Goal: Task Accomplishment & Management: Complete application form

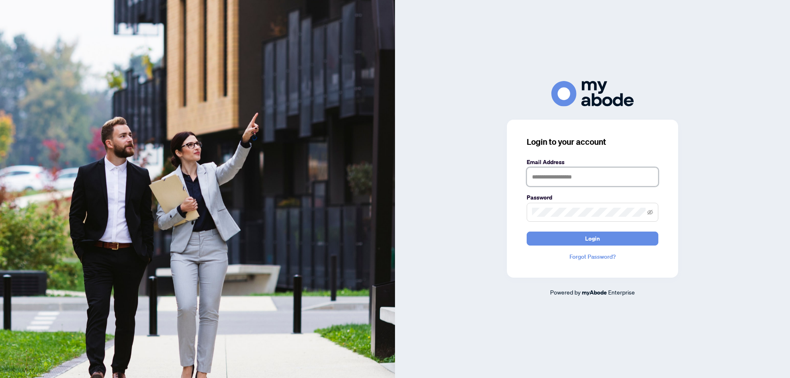
click at [542, 181] on input "text" at bounding box center [592, 176] width 132 height 19
type input "**********"
click at [589, 240] on span "Login" at bounding box center [592, 238] width 15 height 13
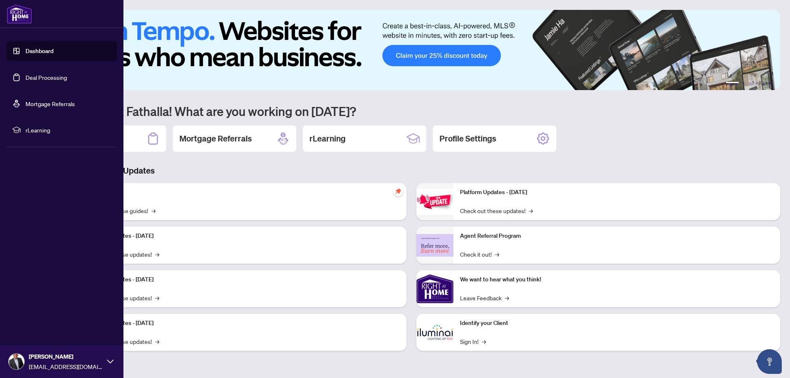
click at [32, 49] on link "Dashboard" at bounding box center [39, 50] width 28 height 7
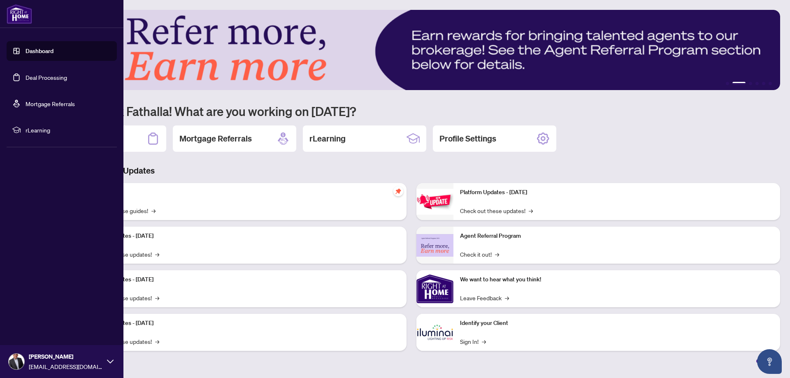
click at [42, 51] on link "Dashboard" at bounding box center [39, 50] width 28 height 7
click at [43, 77] on link "Deal Processing" at bounding box center [46, 77] width 42 height 7
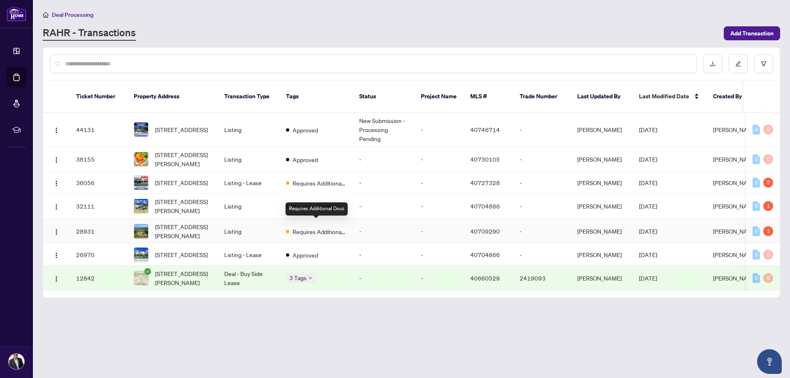
click at [321, 228] on span "Requires Additional Docs" at bounding box center [318, 231] width 53 height 9
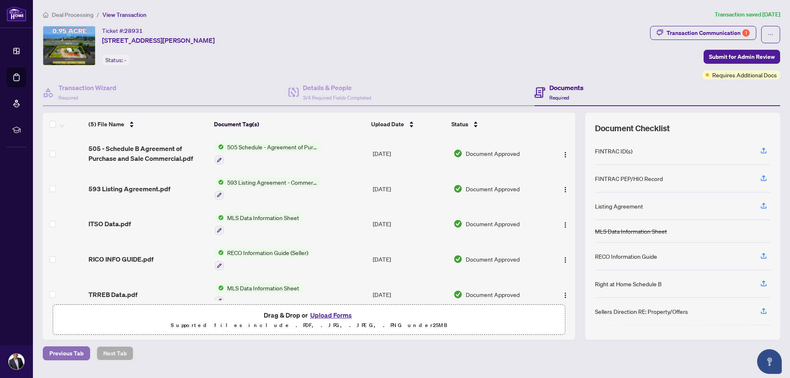
click at [58, 355] on span "Previous Tab" at bounding box center [66, 353] width 34 height 13
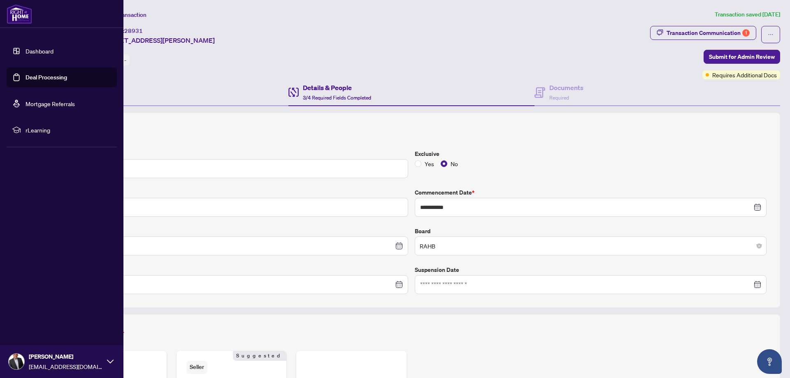
click at [32, 78] on link "Deal Processing" at bounding box center [46, 77] width 42 height 7
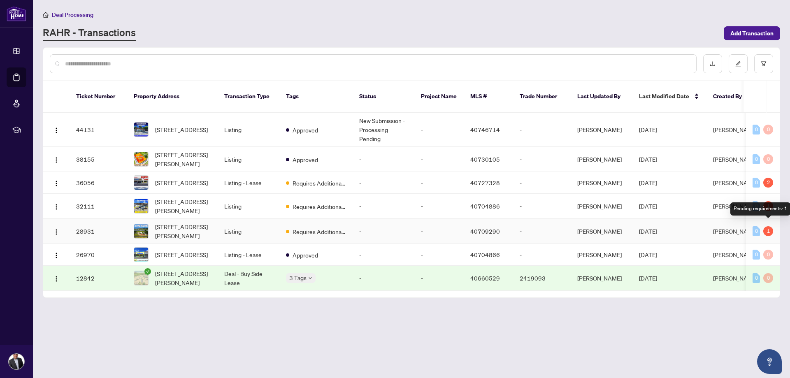
click at [768, 226] on div "1" at bounding box center [768, 231] width 10 height 10
click at [323, 227] on span "Requires Additional Docs" at bounding box center [318, 231] width 53 height 9
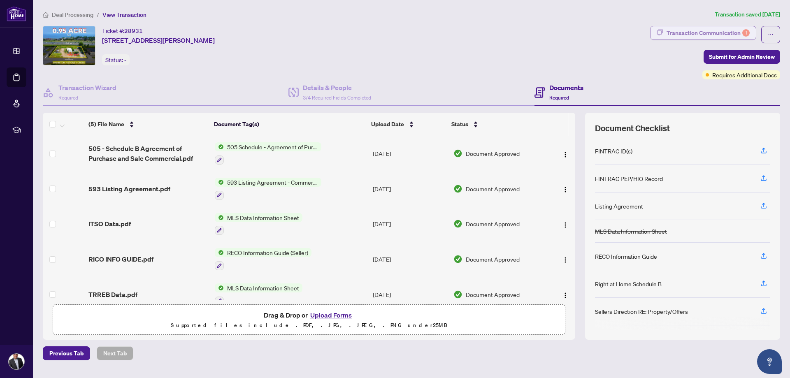
click at [702, 32] on div "Transaction Communication 1" at bounding box center [707, 32] width 83 height 13
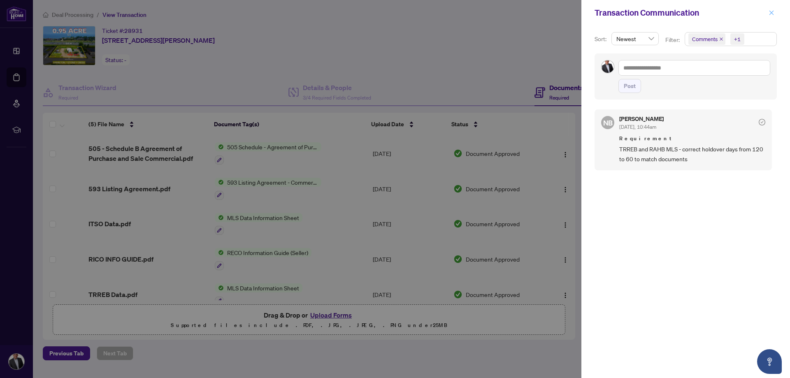
click at [772, 14] on icon "close" at bounding box center [771, 13] width 6 height 6
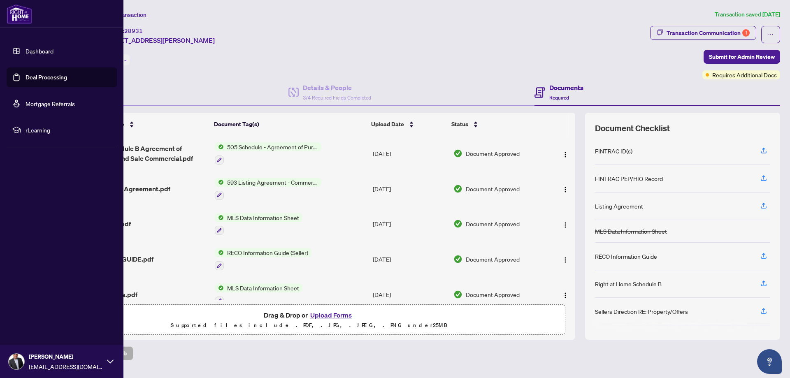
click at [38, 77] on link "Deal Processing" at bounding box center [46, 77] width 42 height 7
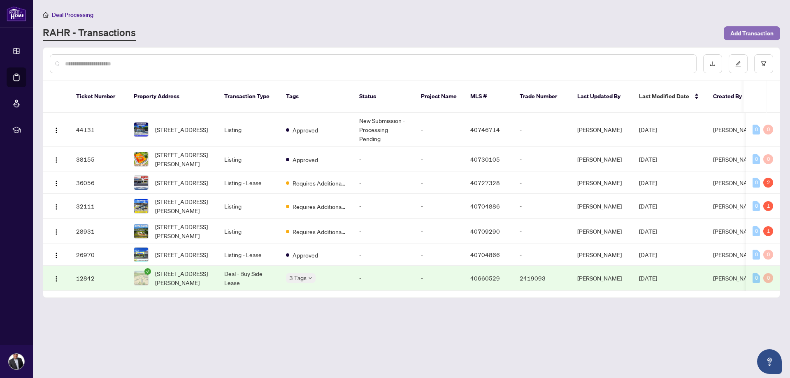
click at [745, 35] on span "Add Transaction" at bounding box center [751, 33] width 43 height 13
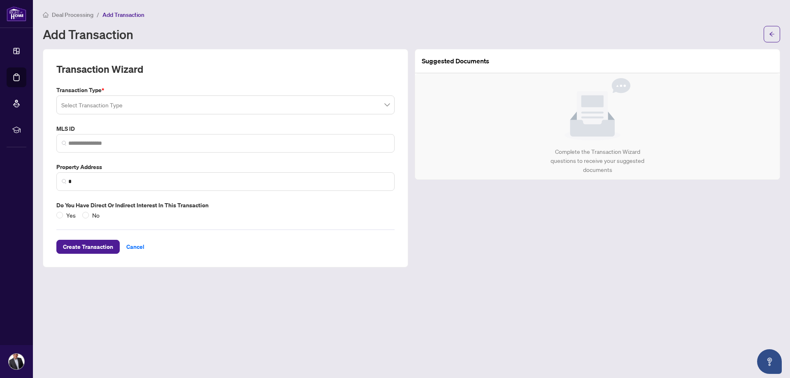
click at [151, 103] on input "search" at bounding box center [221, 106] width 321 height 18
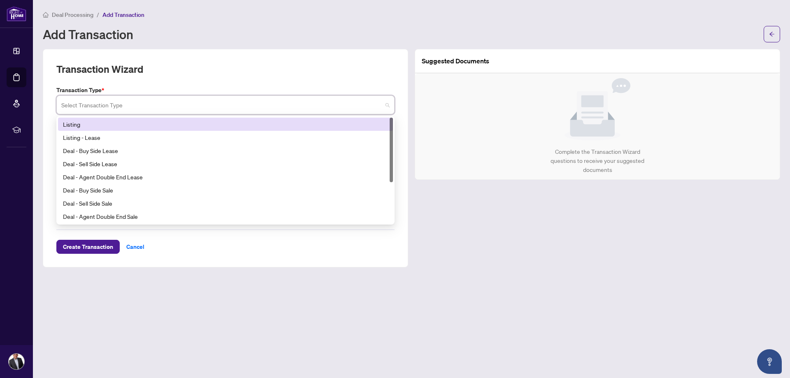
click at [128, 124] on div "Listing" at bounding box center [225, 124] width 325 height 9
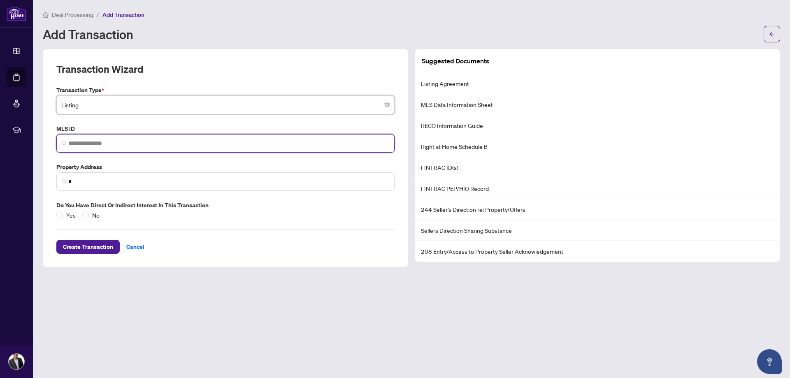
click at [132, 146] on input "search" at bounding box center [228, 143] width 321 height 9
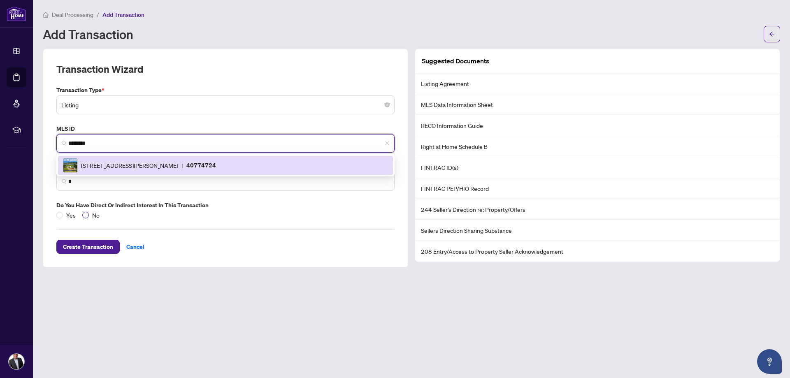
type input "********"
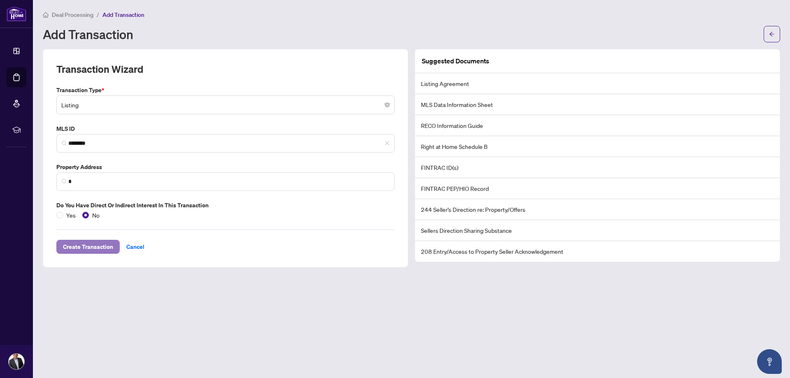
click at [99, 246] on span "Create Transaction" at bounding box center [88, 246] width 50 height 13
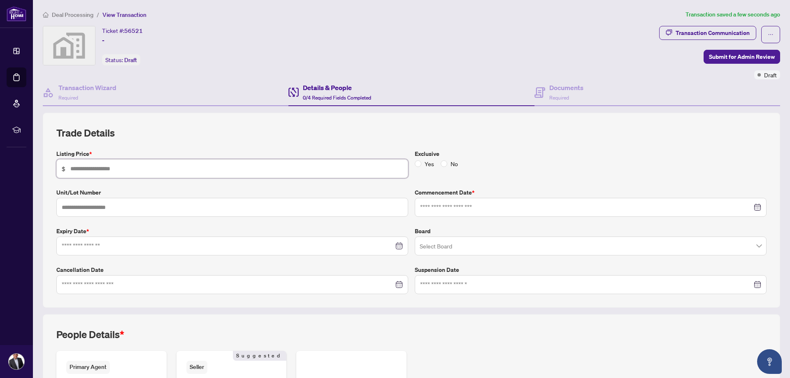
click at [93, 167] on input "text" at bounding box center [236, 168] width 332 height 9
type input "*********"
click at [396, 247] on div at bounding box center [232, 245] width 341 height 9
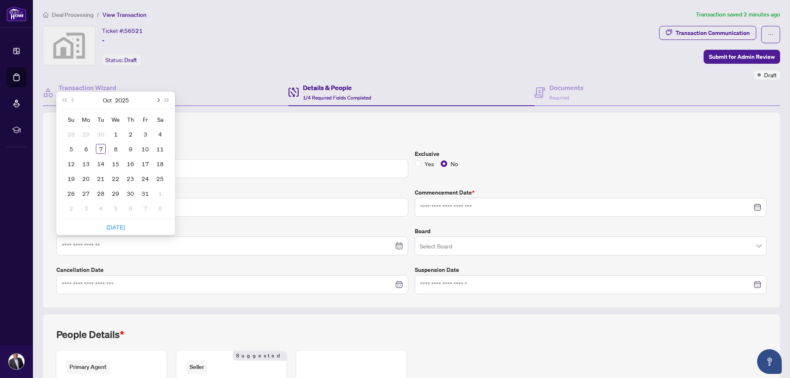
click at [158, 102] on button "Next month (PageDown)" at bounding box center [157, 100] width 9 height 16
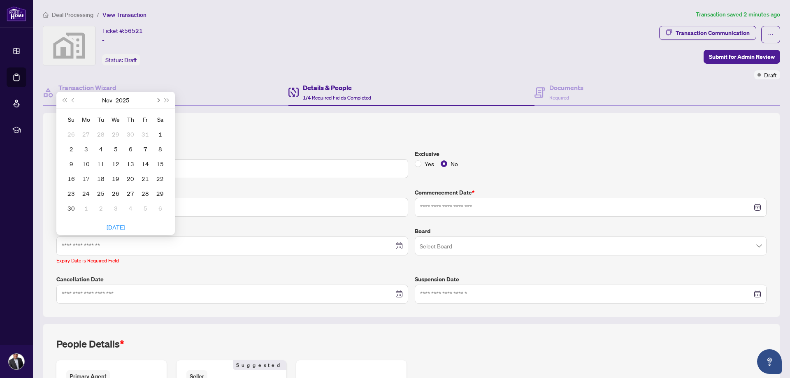
click at [158, 102] on button "Next month (PageDown)" at bounding box center [157, 100] width 9 height 16
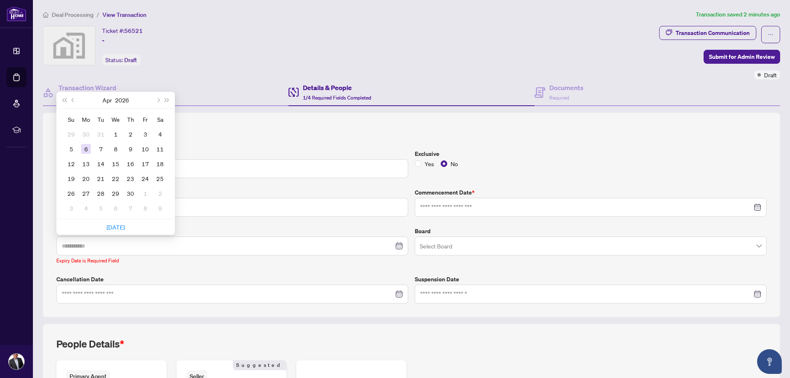
type input "**********"
click at [88, 146] on div "6" at bounding box center [86, 149] width 10 height 10
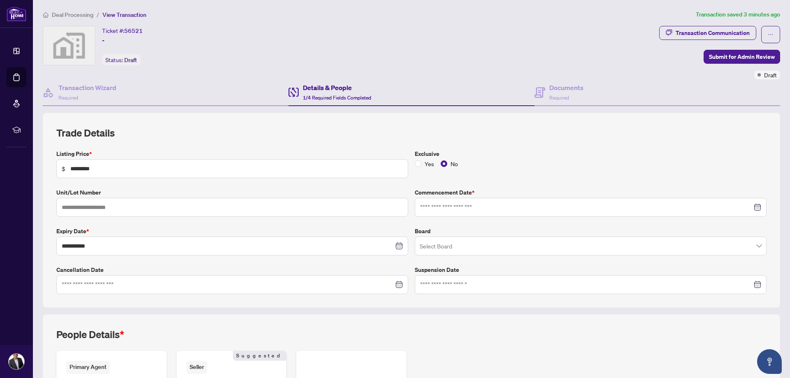
click at [750, 209] on div at bounding box center [590, 207] width 341 height 9
type input "**********"
click at [441, 274] on div "6" at bounding box center [444, 276] width 10 height 10
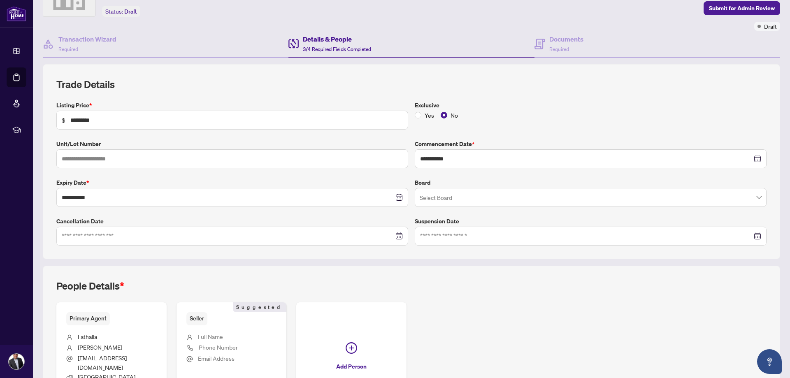
scroll to position [119, 0]
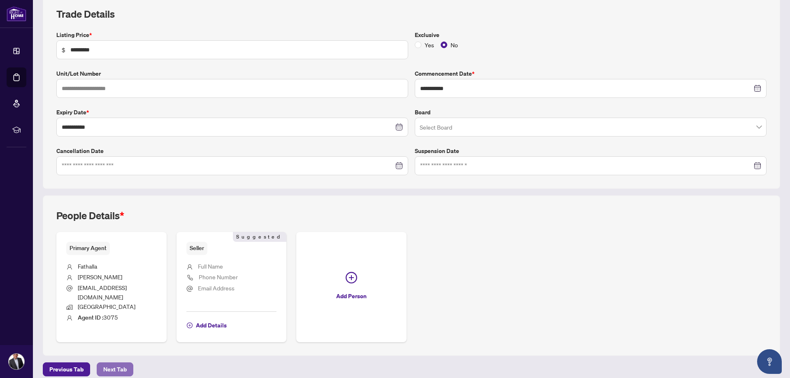
click at [111, 363] on span "Next Tab" at bounding box center [114, 369] width 23 height 13
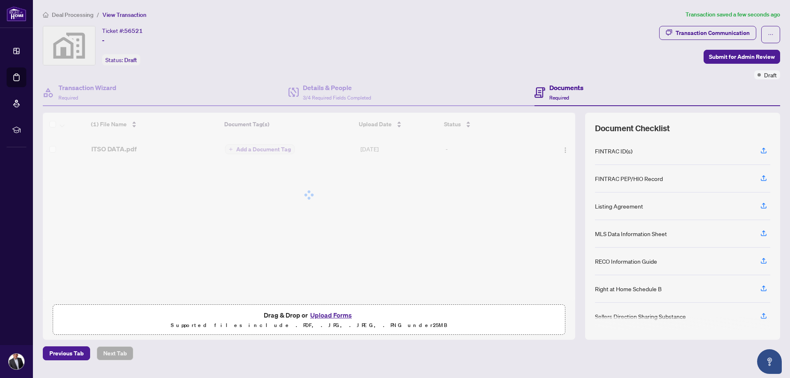
click at [248, 148] on div "(1) File Name Document Tag(s) Upload Date Status (1) File Name Document Tag(s) …" at bounding box center [309, 206] width 532 height 187
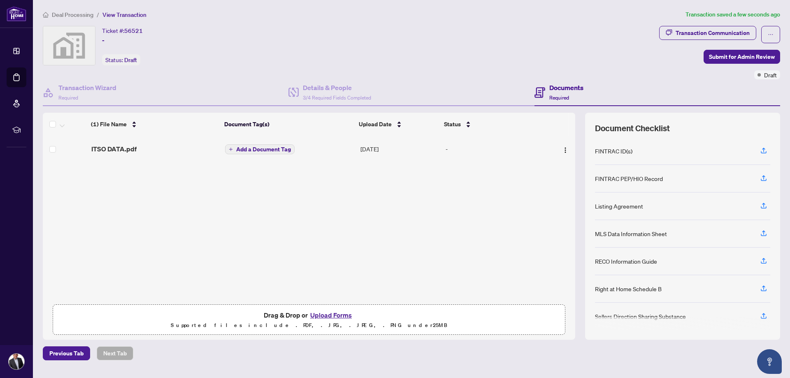
click at [229, 148] on icon "plus" at bounding box center [231, 149] width 4 height 4
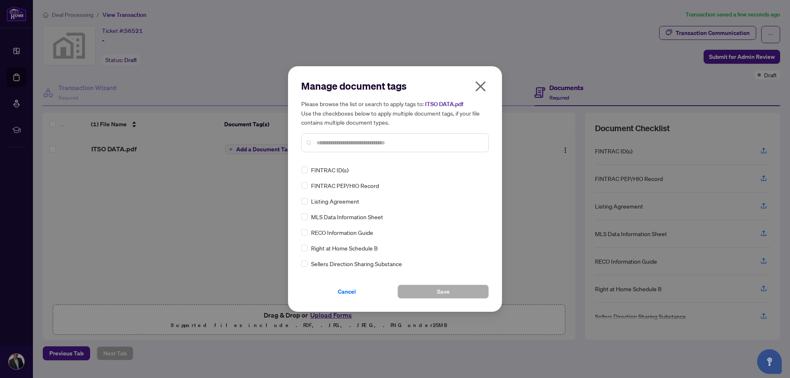
click at [357, 141] on input "text" at bounding box center [398, 142] width 165 height 9
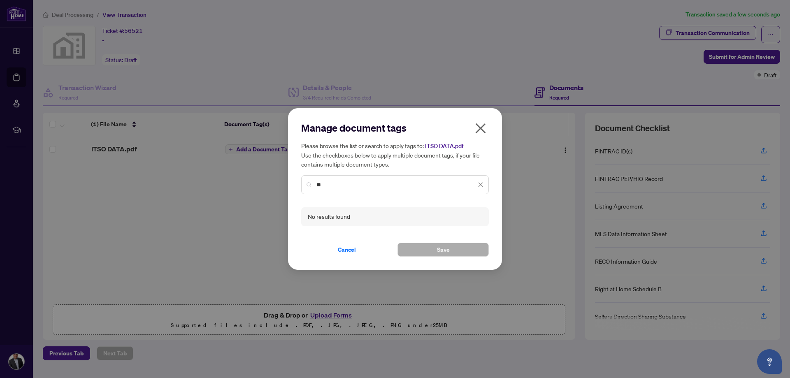
type input "*"
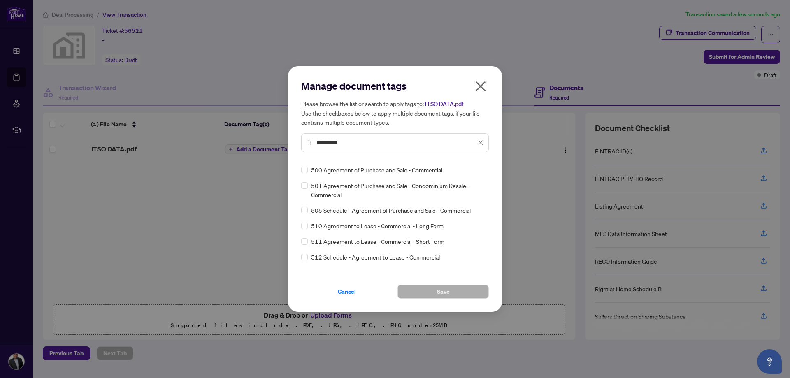
type input "**********"
click at [480, 143] on icon "close" at bounding box center [480, 143] width 6 height 6
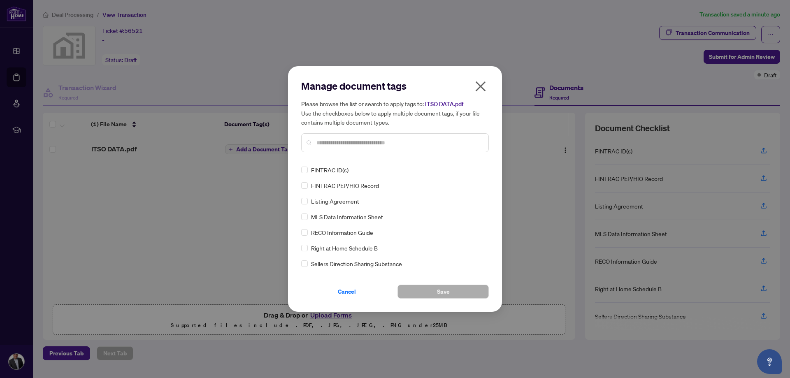
click at [344, 142] on input "text" at bounding box center [398, 142] width 165 height 9
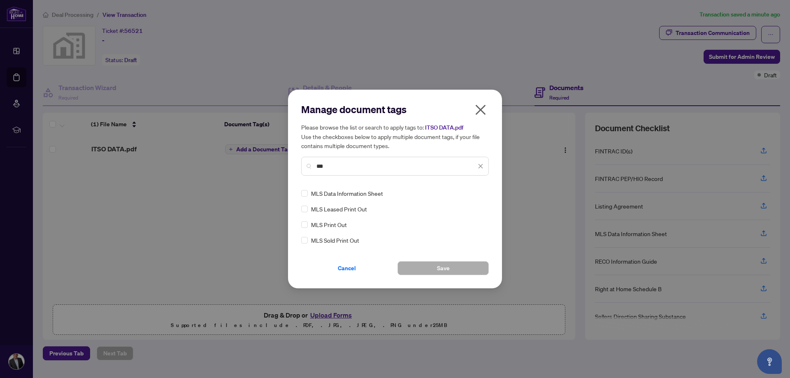
type input "***"
click at [441, 268] on span "Save" at bounding box center [443, 268] width 13 height 13
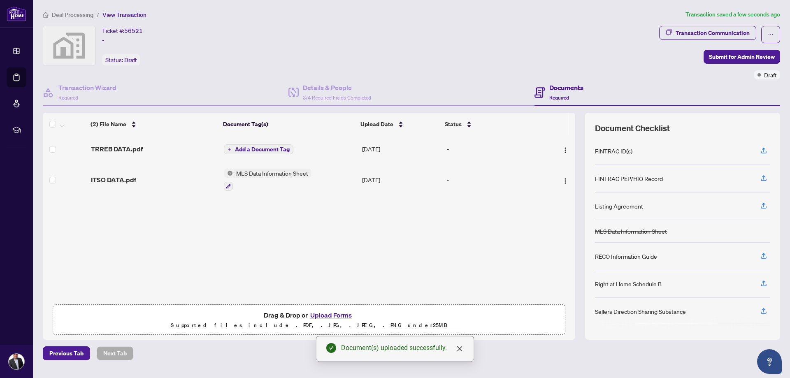
click at [262, 150] on span "Add a Document Tag" at bounding box center [262, 149] width 55 height 6
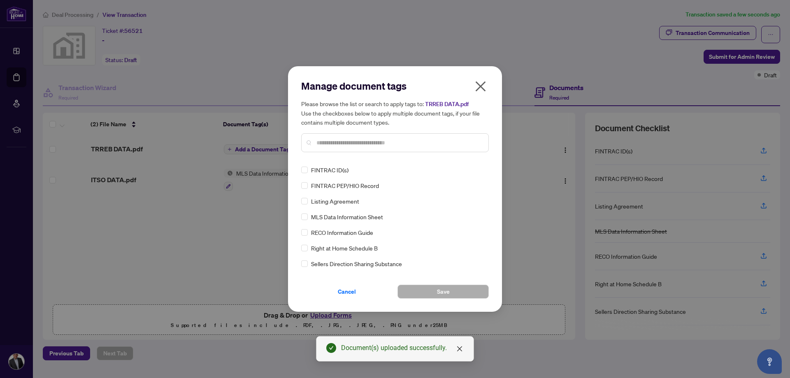
click at [336, 145] on input "text" at bounding box center [398, 142] width 165 height 9
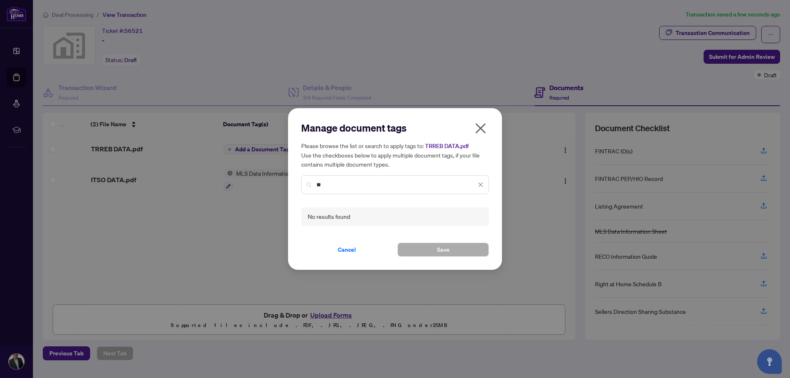
type input "*"
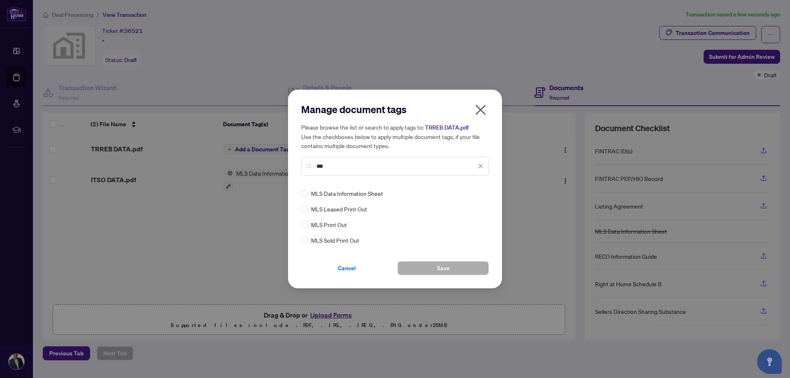
type input "***"
click at [338, 192] on span "MLS Data Information Sheet" at bounding box center [347, 193] width 72 height 9
click at [445, 266] on span "Save" at bounding box center [443, 268] width 13 height 13
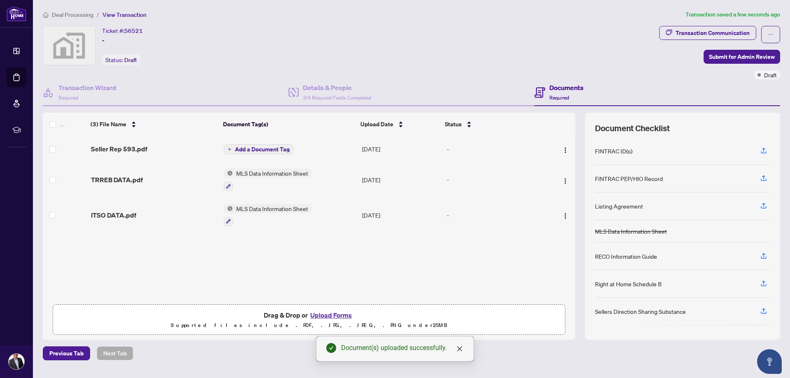
click at [251, 147] on span "Add a Document Tag" at bounding box center [262, 149] width 55 height 6
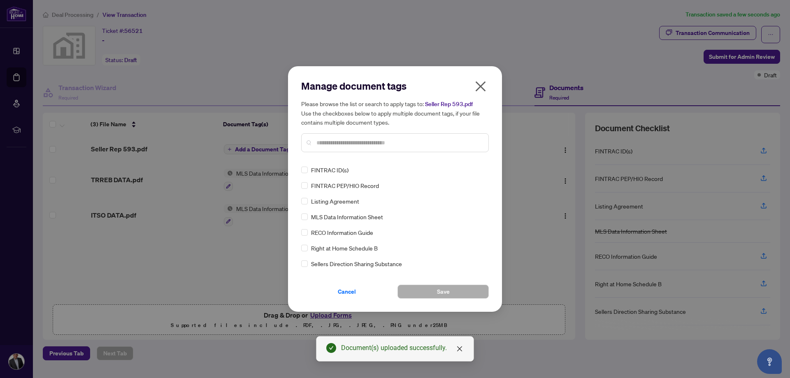
click at [333, 145] on input "text" at bounding box center [398, 142] width 165 height 9
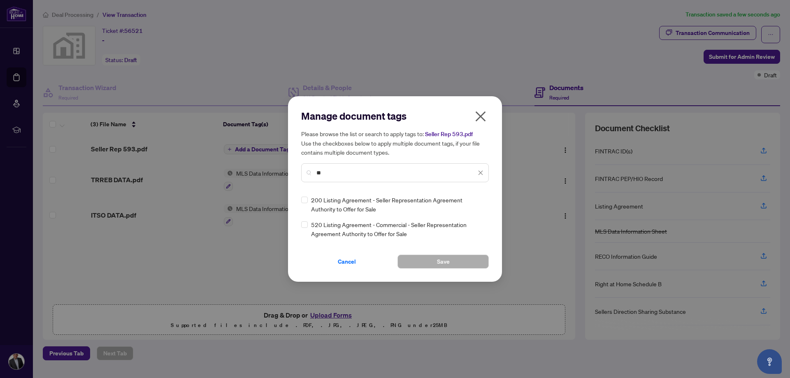
type input "*"
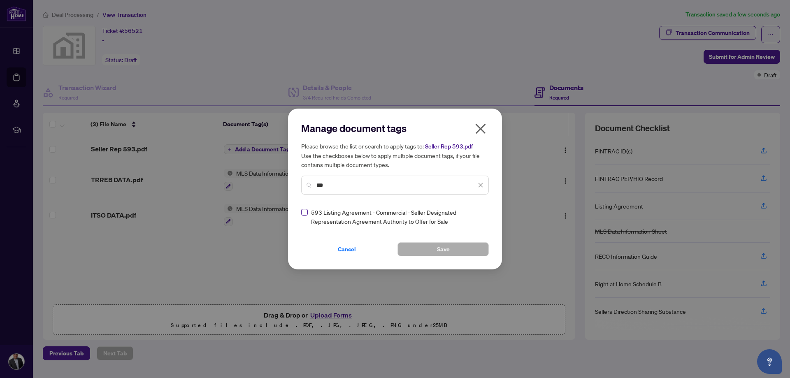
type input "***"
click at [443, 248] on span "Save" at bounding box center [443, 249] width 13 height 13
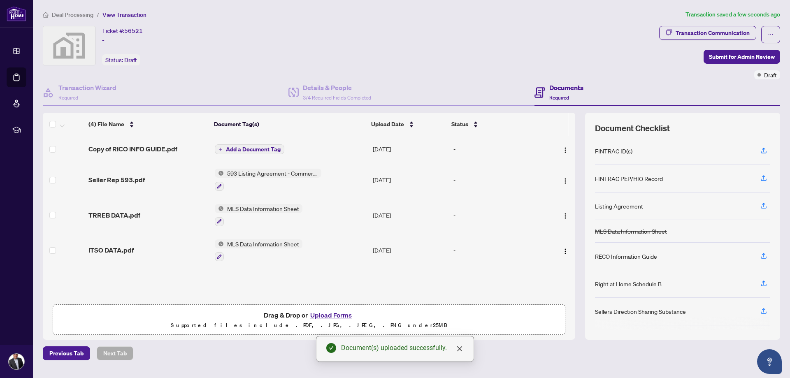
click at [239, 148] on span "Add a Document Tag" at bounding box center [253, 149] width 55 height 6
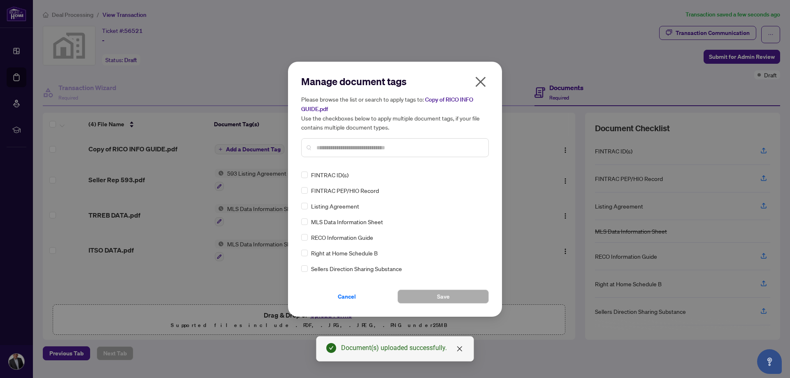
click at [335, 151] on input "text" at bounding box center [398, 147] width 165 height 9
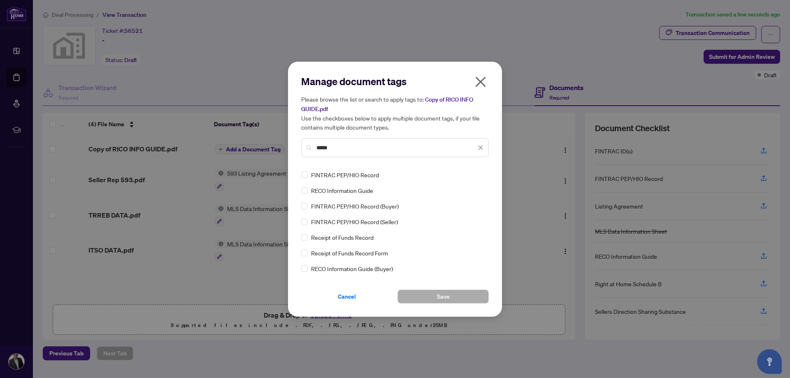
type input "****"
click at [342, 191] on span "RECO Information Guide" at bounding box center [342, 190] width 62 height 9
click at [440, 294] on span "Save" at bounding box center [443, 296] width 13 height 13
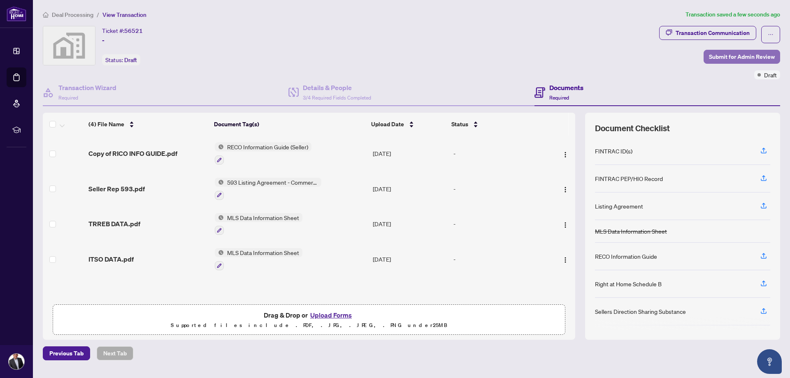
click at [734, 56] on span "Submit for Admin Review" at bounding box center [742, 56] width 66 height 13
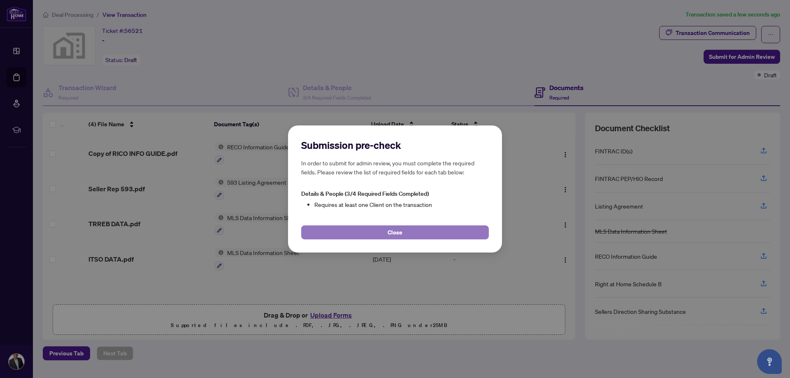
click at [395, 233] on span "Close" at bounding box center [394, 232] width 15 height 13
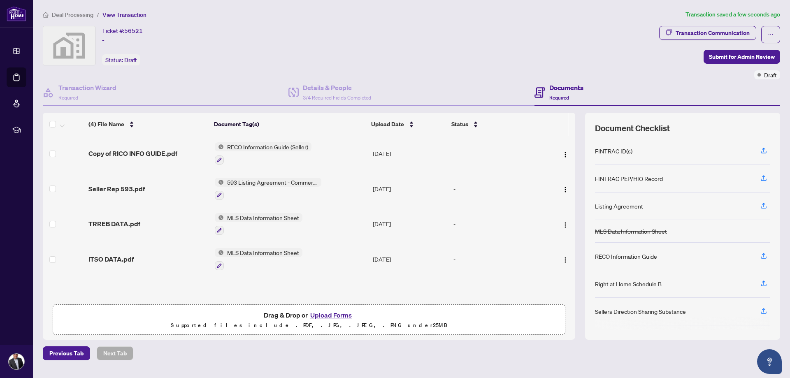
click at [570, 92] on h4 "Documents" at bounding box center [566, 88] width 34 height 10
click at [318, 90] on h4 "Details & People" at bounding box center [337, 88] width 68 height 10
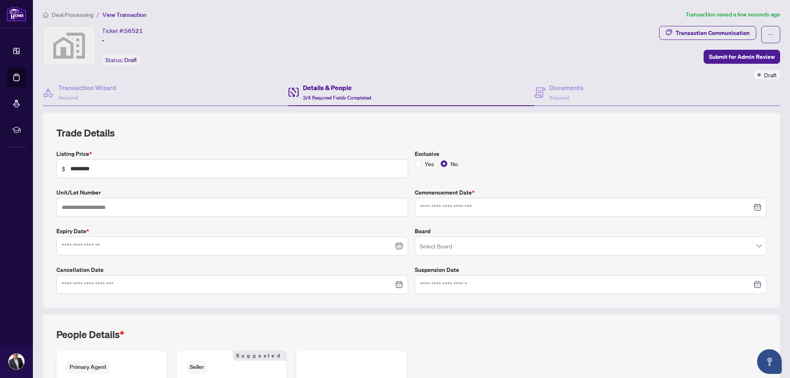
type input "**********"
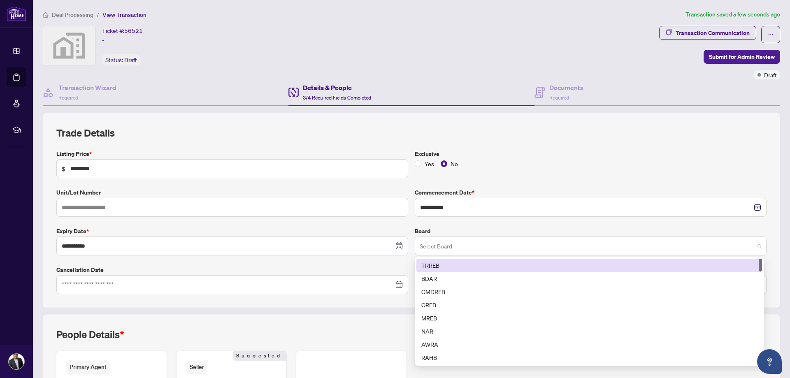
click at [753, 246] on span at bounding box center [591, 246] width 342 height 16
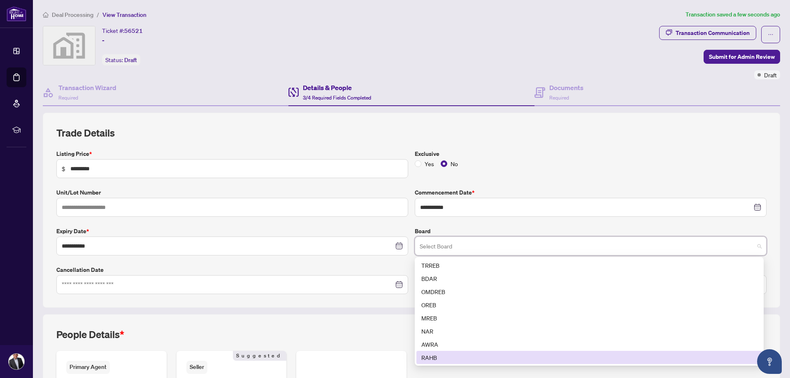
click at [526, 356] on div "RAHB" at bounding box center [589, 357] width 336 height 9
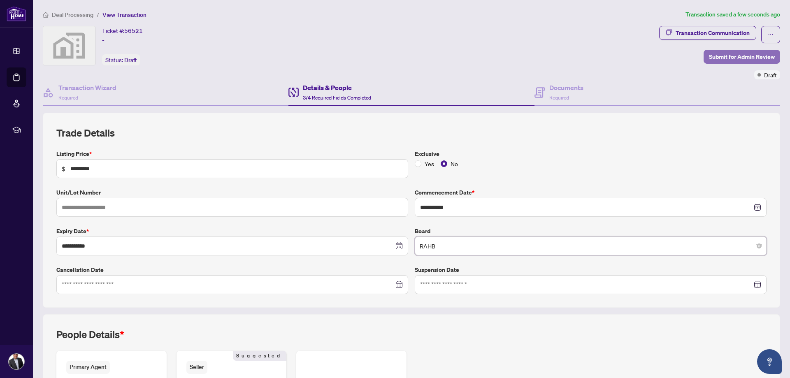
click at [719, 58] on span "Submit for Admin Review" at bounding box center [742, 56] width 66 height 13
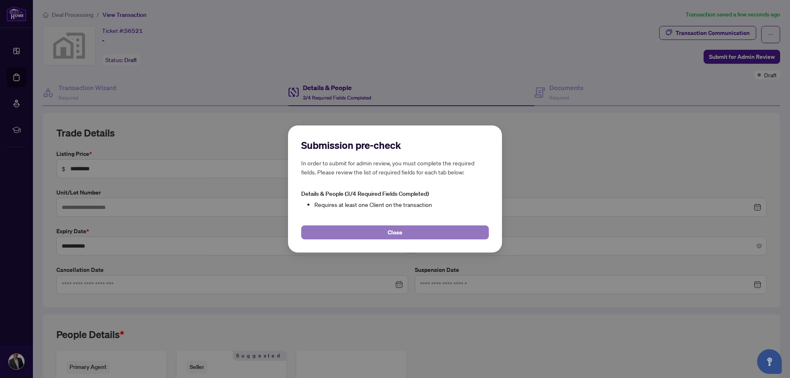
click at [397, 234] on span "Close" at bounding box center [394, 232] width 15 height 13
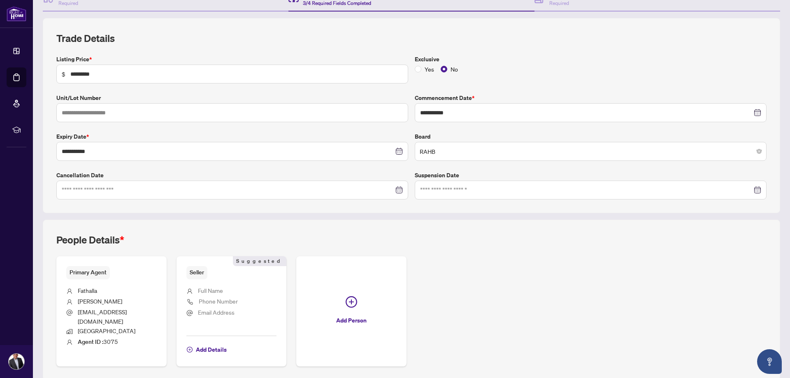
scroll to position [119, 0]
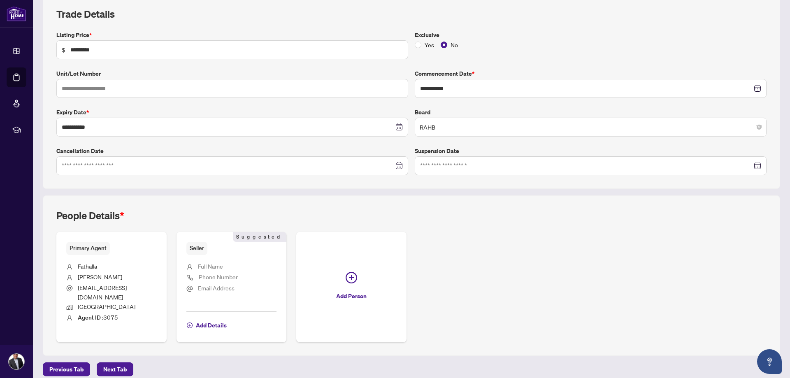
click at [128, 271] on li "Fathalla" at bounding box center [111, 267] width 90 height 11
click at [206, 319] on span "Add Details" at bounding box center [211, 325] width 31 height 13
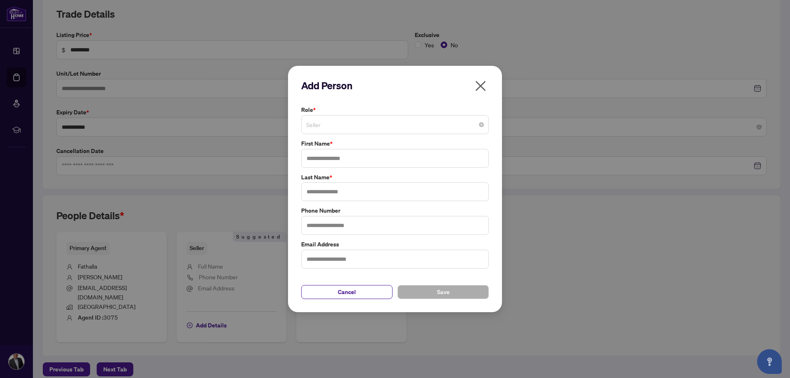
click at [346, 127] on span "Seller" at bounding box center [395, 125] width 178 height 16
click at [497, 158] on div "Add Person Role * Seller 1 10 141 Seller Additional [PERSON_NAME] Agent Corpora…" at bounding box center [395, 189] width 214 height 247
click at [486, 83] on icon "close" at bounding box center [480, 85] width 13 height 13
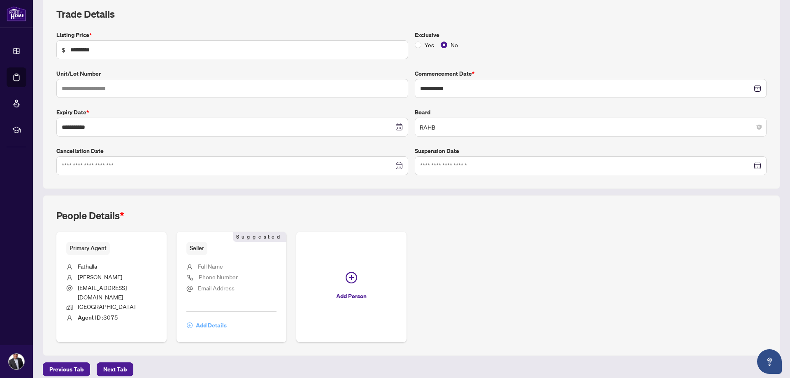
click at [207, 319] on span "Add Details" at bounding box center [211, 325] width 31 height 13
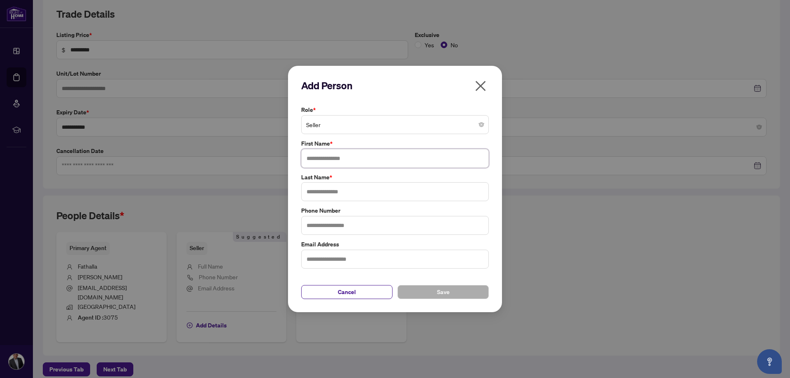
click at [338, 159] on input "text" at bounding box center [395, 158] width 188 height 19
type input "****"
click at [336, 192] on input "text" at bounding box center [395, 191] width 188 height 19
type input "****"
click at [437, 292] on span "Save" at bounding box center [443, 291] width 13 height 13
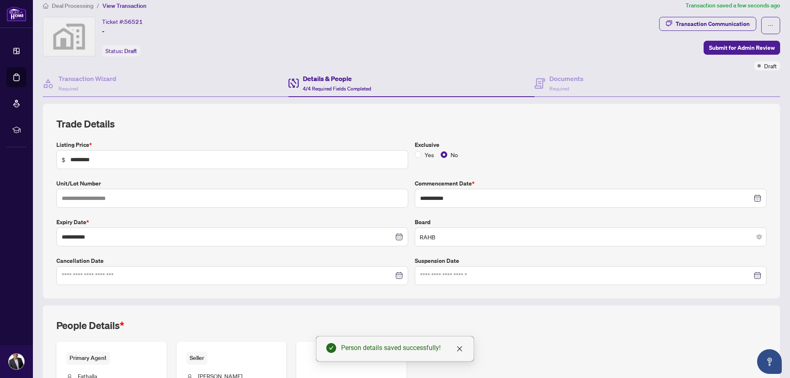
scroll to position [0, 0]
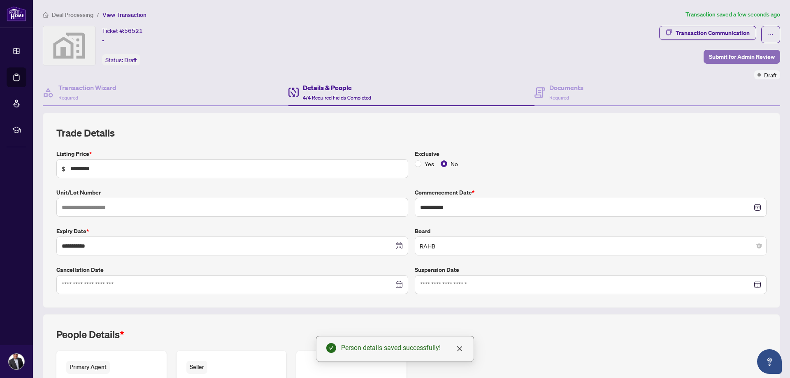
click at [738, 55] on span "Submit for Admin Review" at bounding box center [742, 56] width 66 height 13
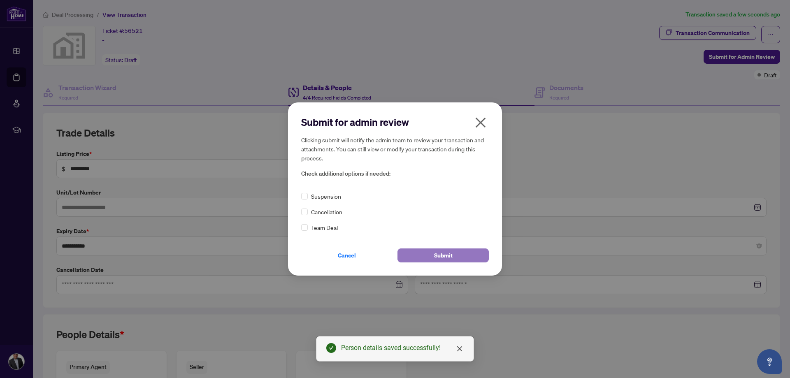
click at [440, 256] on span "Submit" at bounding box center [443, 255] width 19 height 13
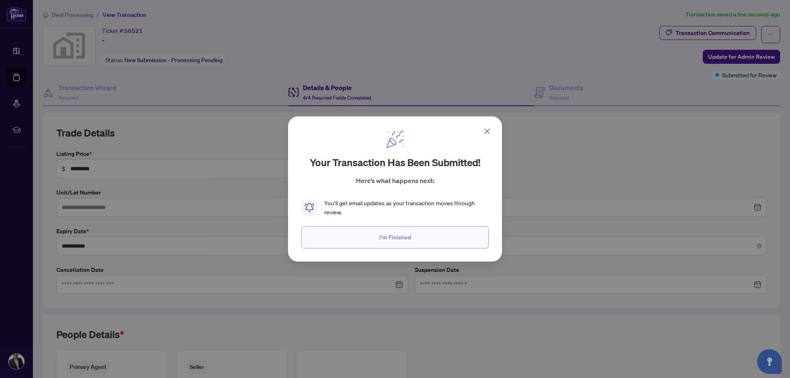
click at [400, 237] on span "I'm Finished" at bounding box center [395, 237] width 32 height 13
